Goal: Transaction & Acquisition: Download file/media

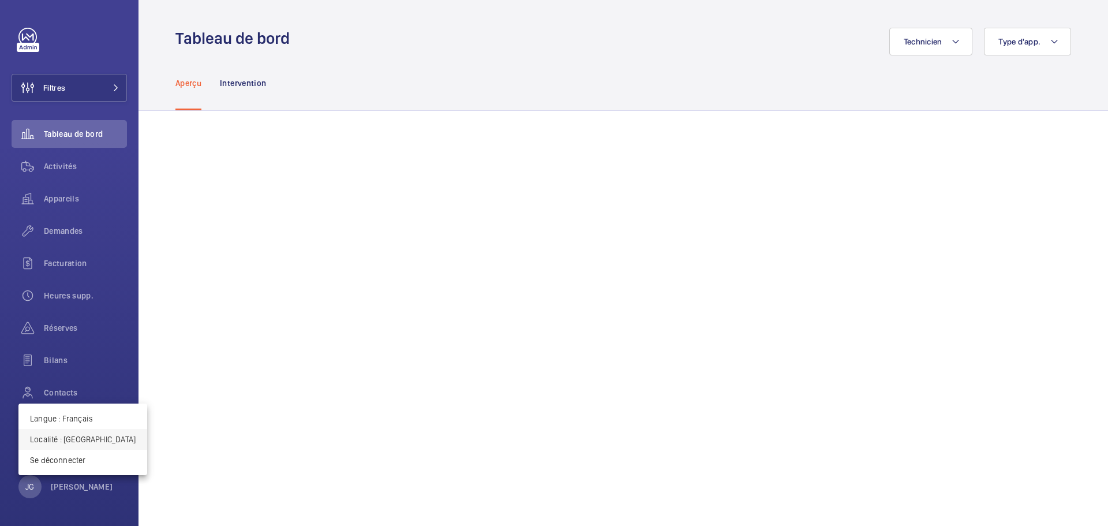
click at [76, 442] on p "Localité : [GEOGRAPHIC_DATA]" at bounding box center [83, 440] width 106 height 12
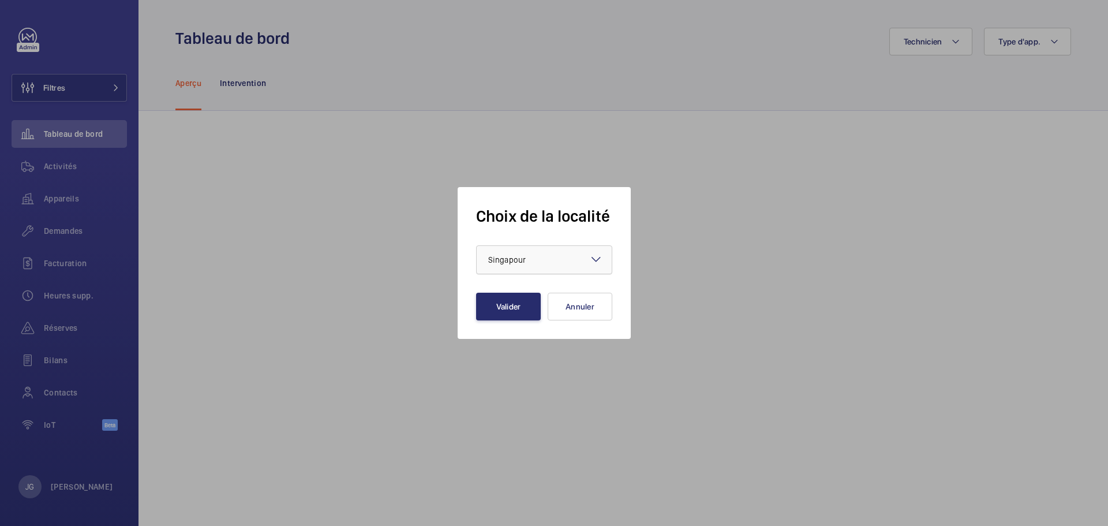
click at [481, 266] on div at bounding box center [544, 260] width 135 height 28
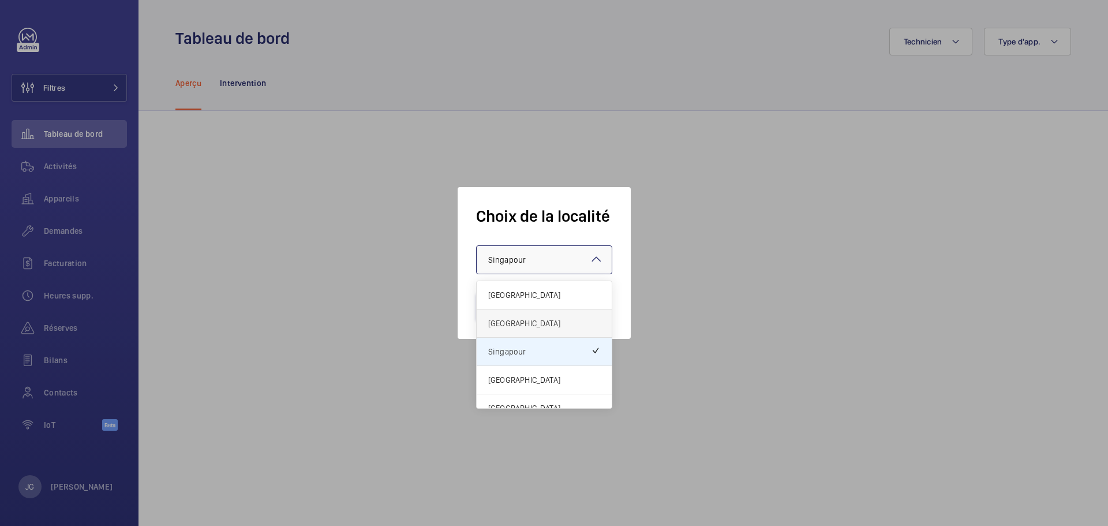
click at [509, 323] on span "[GEOGRAPHIC_DATA]" at bounding box center [544, 323] width 112 height 12
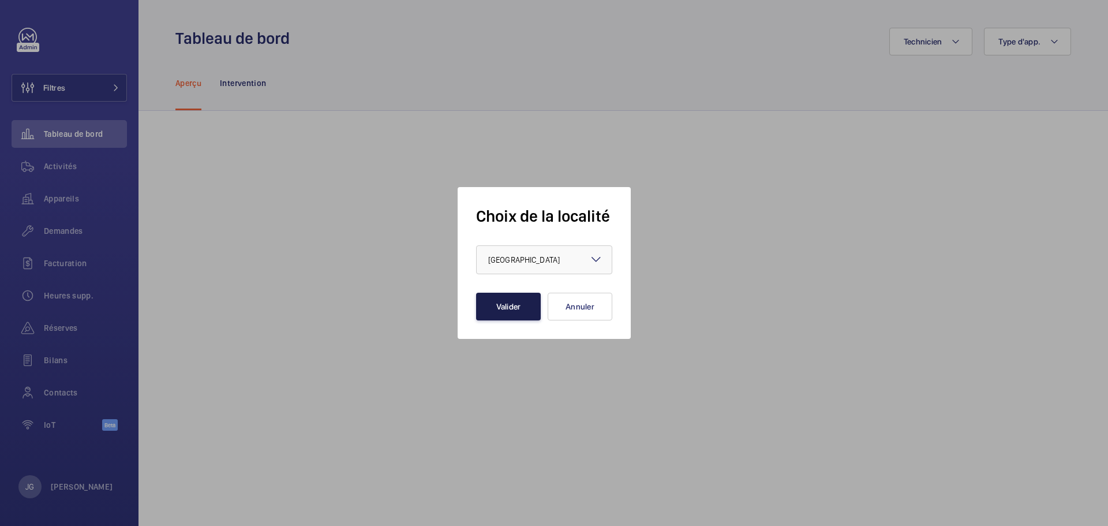
click at [502, 301] on button "Valider" at bounding box center [508, 307] width 65 height 28
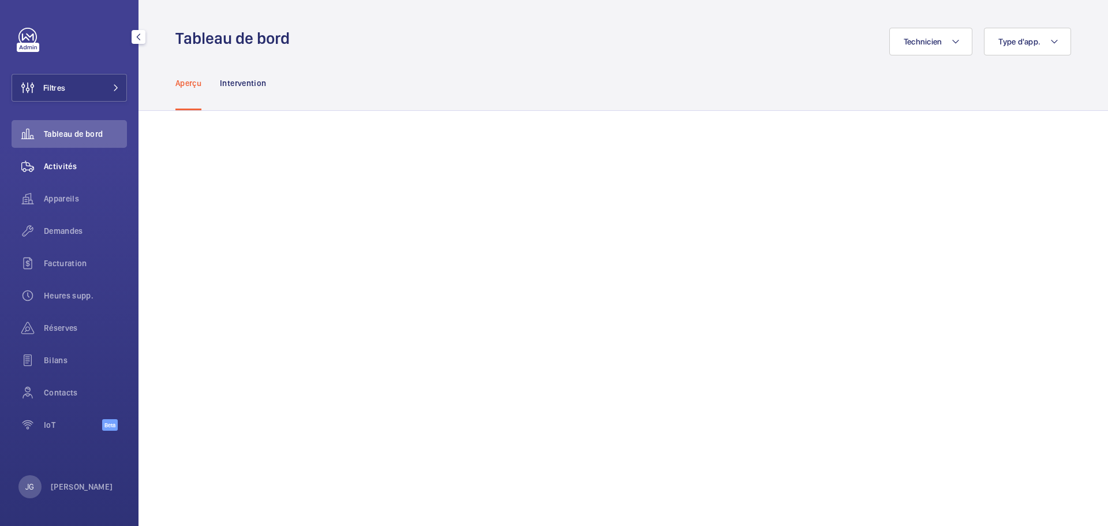
click at [87, 171] on span "Activités" at bounding box center [85, 166] width 83 height 12
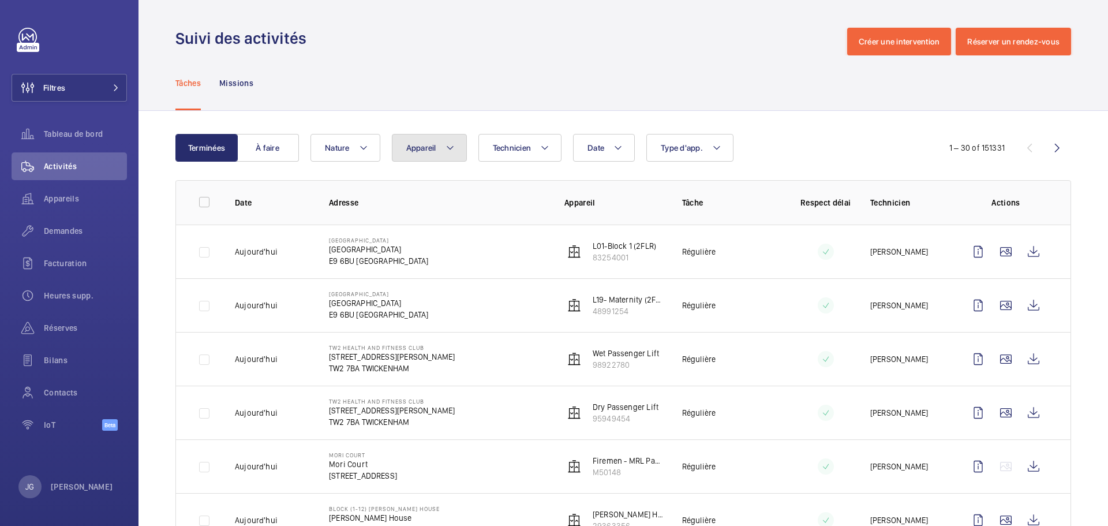
click at [435, 148] on span "Appareil" at bounding box center [421, 147] width 30 height 9
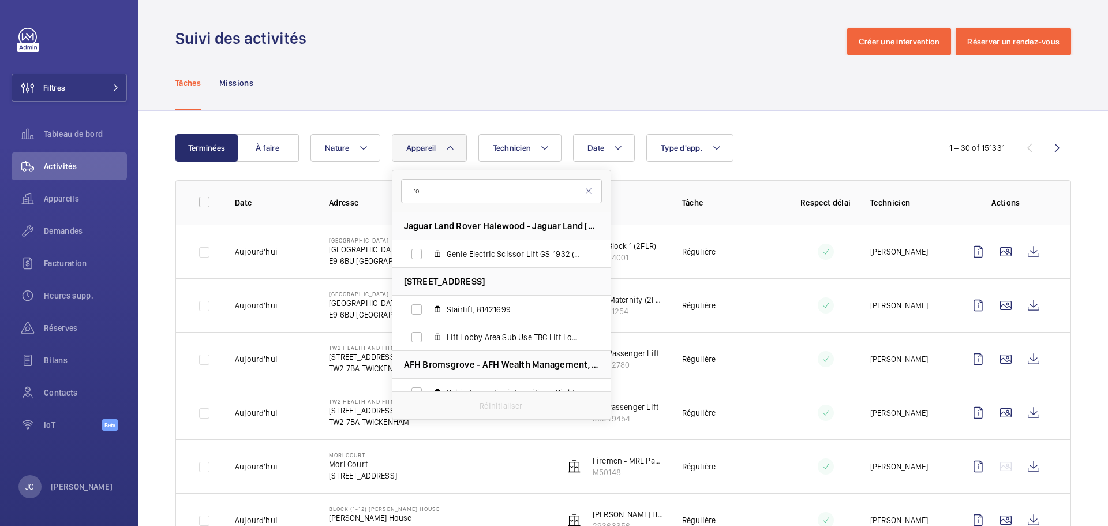
type input "r"
click at [476, 197] on input "rov" at bounding box center [501, 191] width 201 height 24
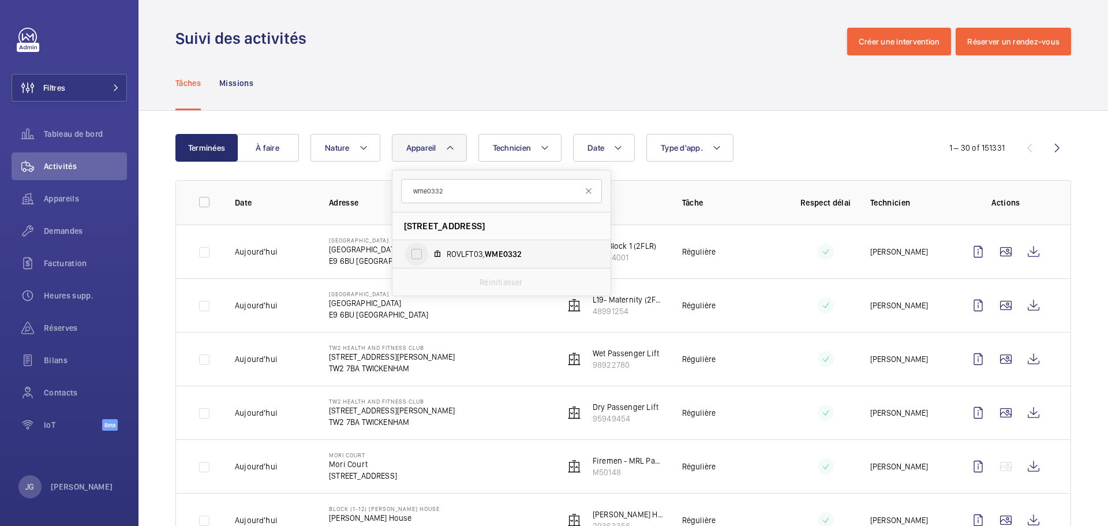
type input "wme0332"
click at [417, 253] on input "ROVLFT03, WME0332" at bounding box center [416, 253] width 23 height 23
checkbox input "true"
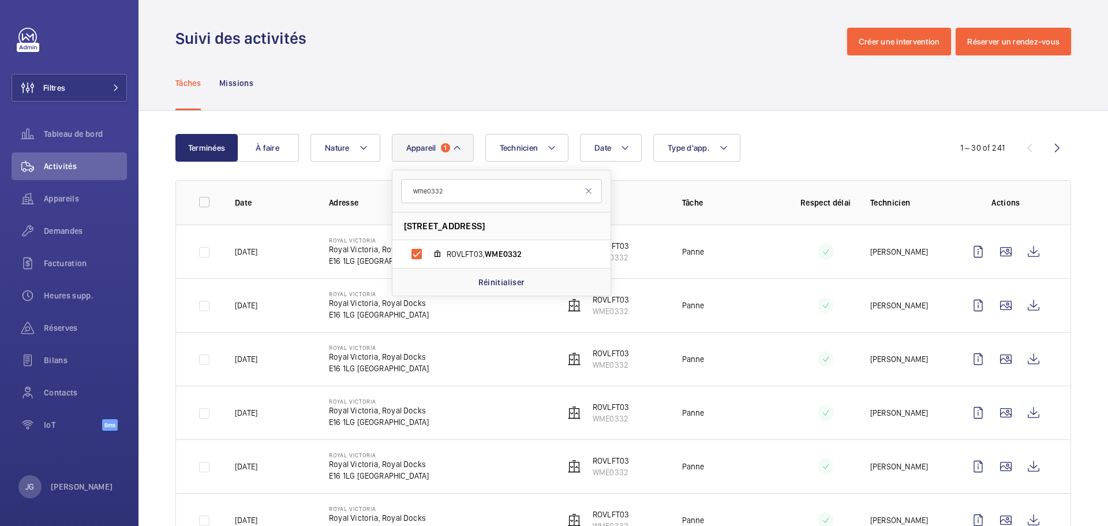
click at [799, 141] on div "Date Technicien Appareil 1 wme0332 [GEOGRAPHIC_DATA], [GEOGRAPHIC_DATA], E16 1L…" at bounding box center [622, 148] width 622 height 28
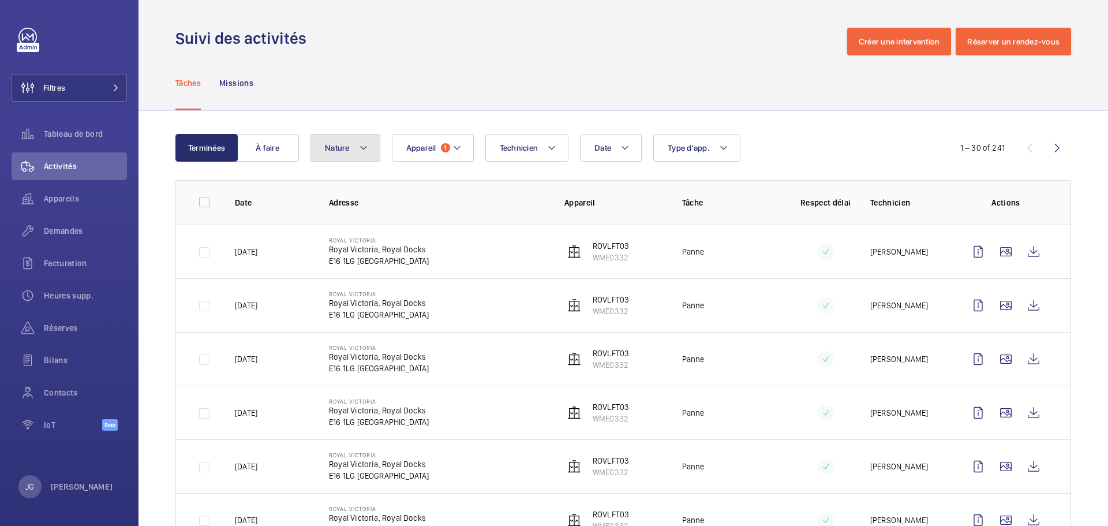
click at [356, 149] on button "Nature" at bounding box center [346, 148] width 70 height 28
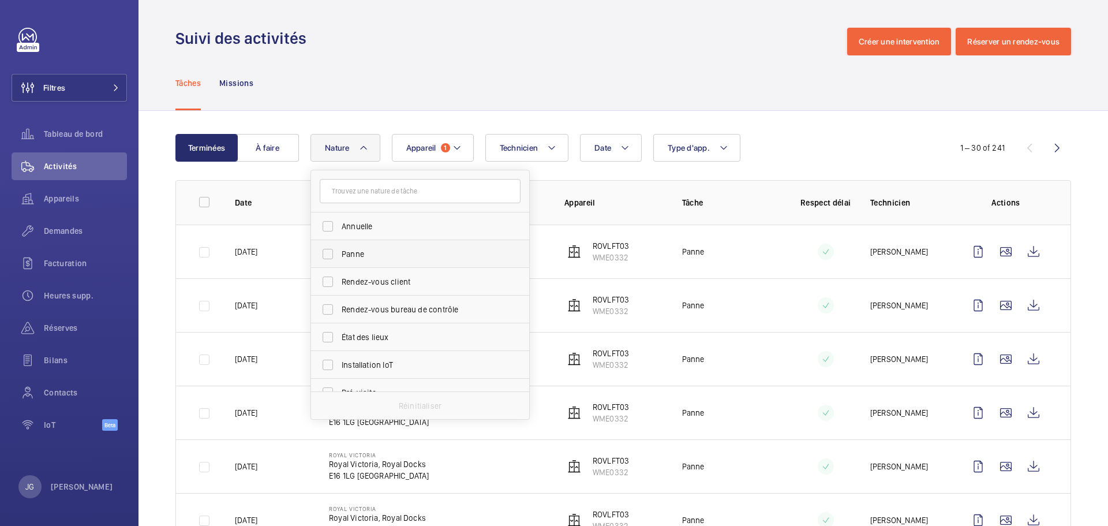
click at [353, 256] on span "Panne" at bounding box center [421, 254] width 159 height 12
click at [339, 256] on input "Panne" at bounding box center [327, 253] width 23 height 23
checkbox input "true"
click at [836, 107] on div "Tâches Missions" at bounding box center [623, 82] width 896 height 55
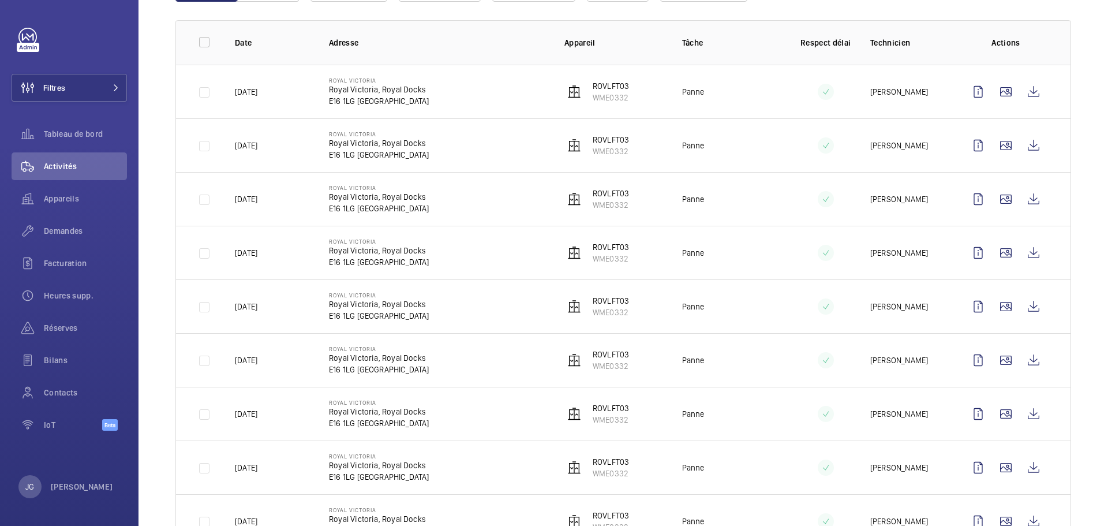
scroll to position [155, 0]
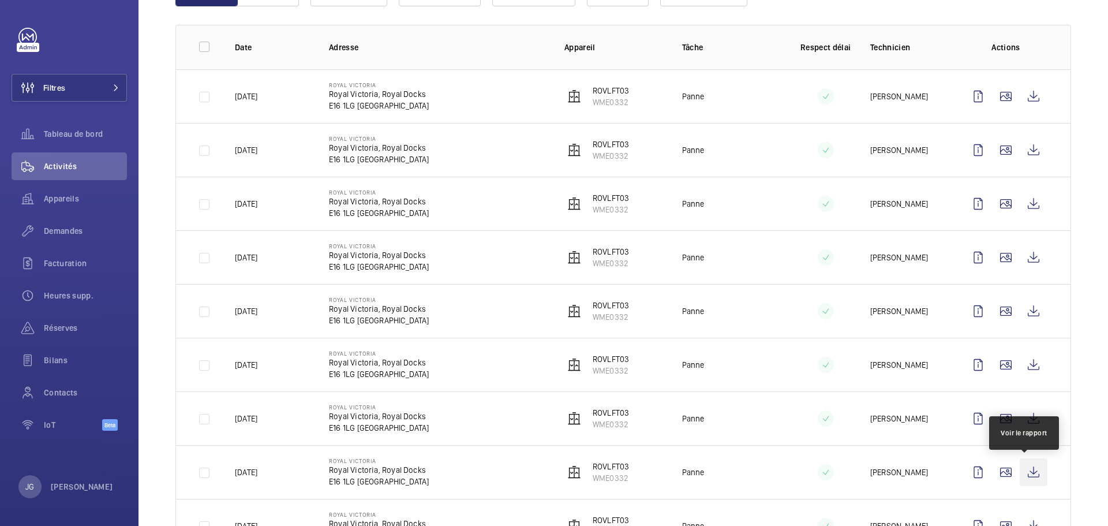
click at [1029, 472] on wm-front-icon-button at bounding box center [1034, 472] width 28 height 28
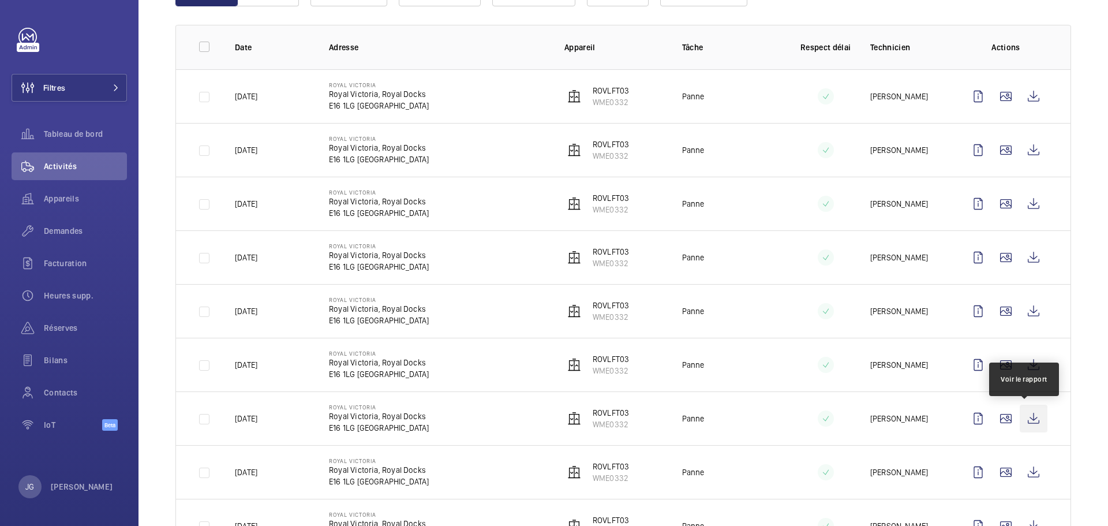
click at [1027, 418] on wm-front-icon-button at bounding box center [1034, 419] width 28 height 28
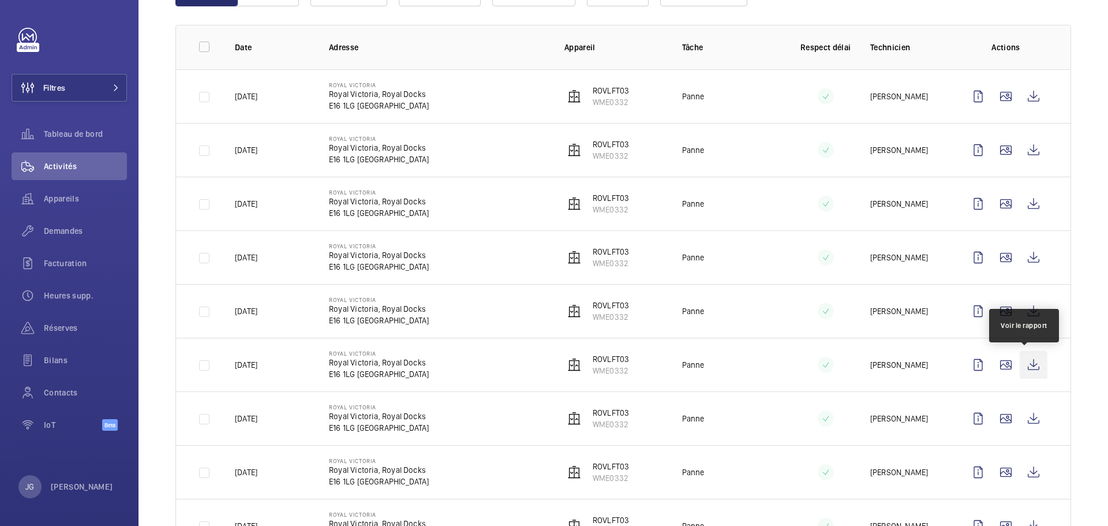
click at [1026, 355] on wm-front-icon-button at bounding box center [1034, 365] width 28 height 28
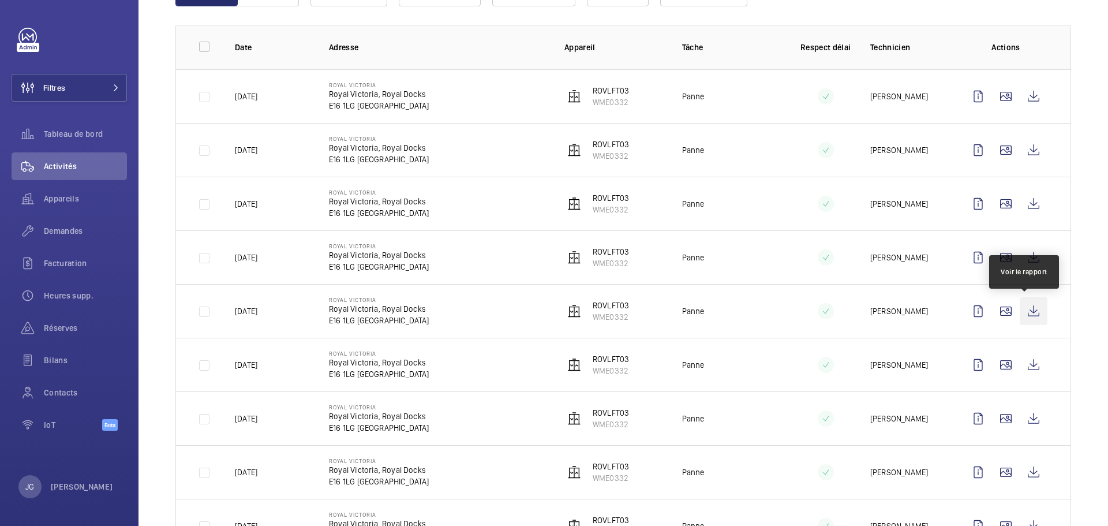
click at [1025, 308] on wm-front-icon-button at bounding box center [1034, 311] width 28 height 28
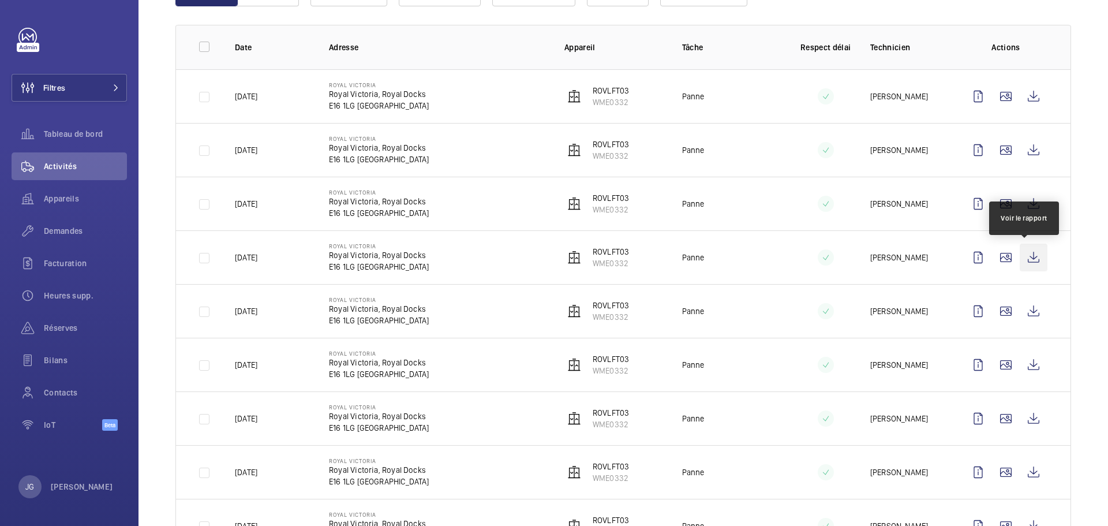
click at [1026, 251] on wm-front-icon-button at bounding box center [1034, 258] width 28 height 28
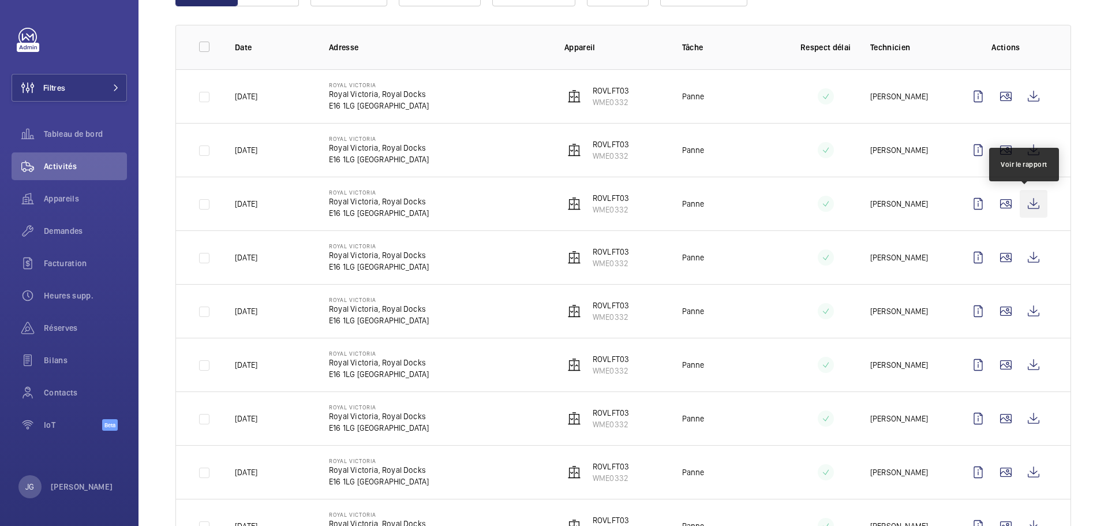
click at [1022, 204] on wm-front-icon-button at bounding box center [1034, 204] width 28 height 28
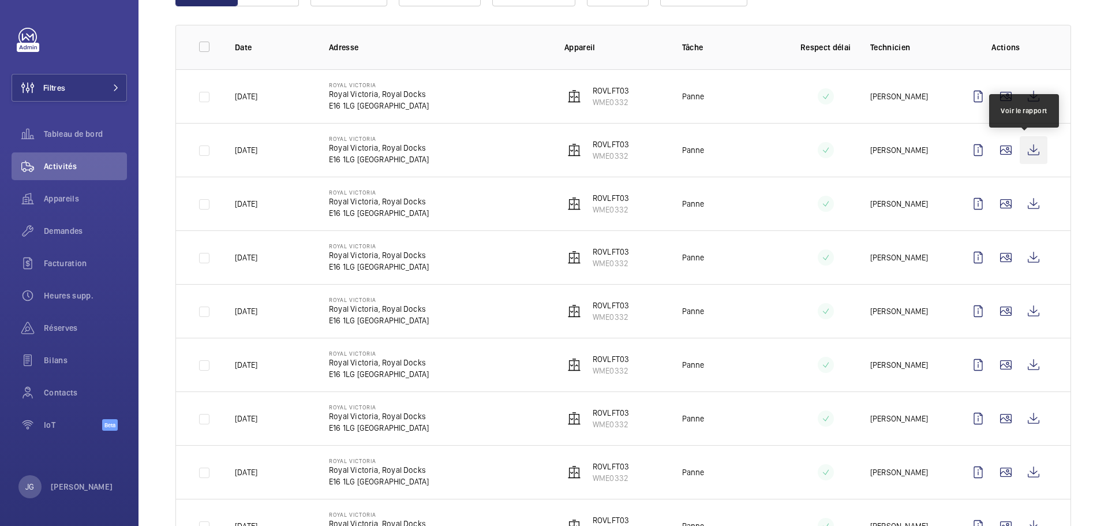
click at [1032, 146] on wm-front-icon-button at bounding box center [1034, 150] width 28 height 28
click at [1026, 100] on wm-front-icon-button at bounding box center [1034, 97] width 28 height 28
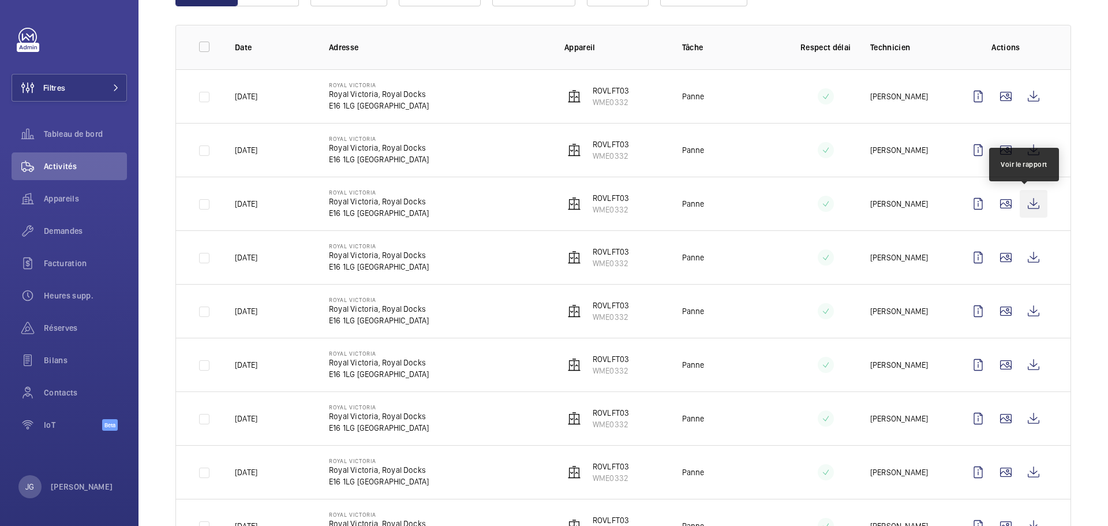
click at [1022, 205] on wm-front-icon-button at bounding box center [1034, 204] width 28 height 28
